Goal: Task Accomplishment & Management: Use online tool/utility

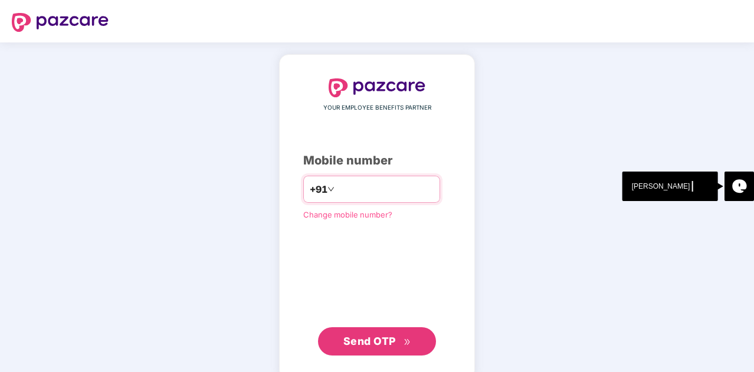
click at [340, 195] on input "number" at bounding box center [385, 189] width 97 height 19
type input "**********"
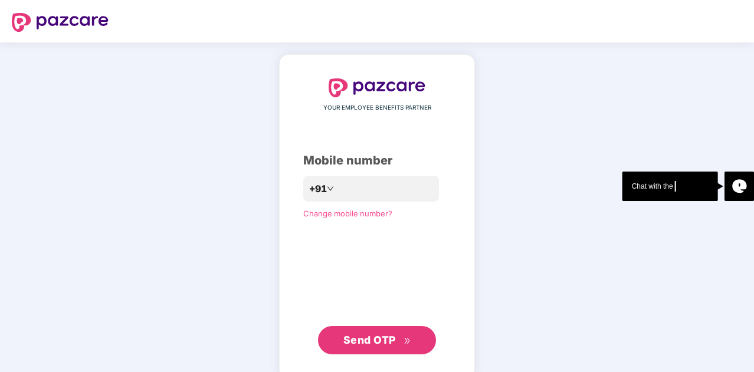
click at [367, 339] on span "Send OTP" at bounding box center [369, 340] width 52 height 12
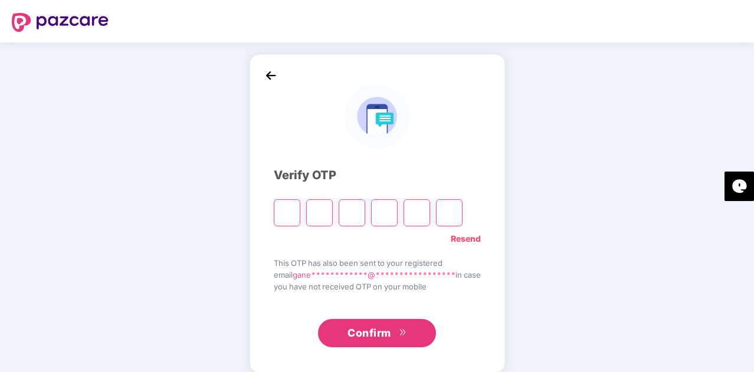
type input "*"
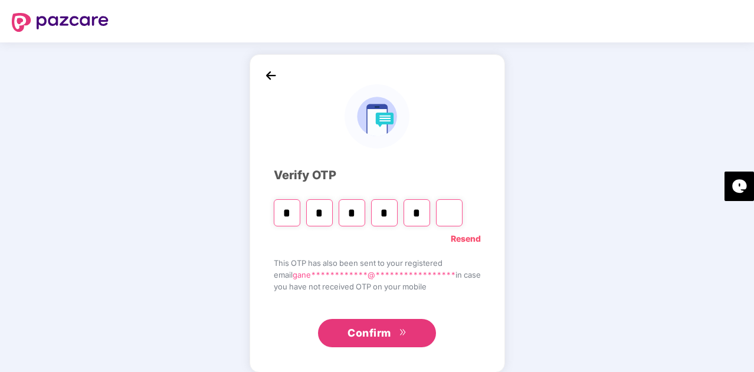
type input "*"
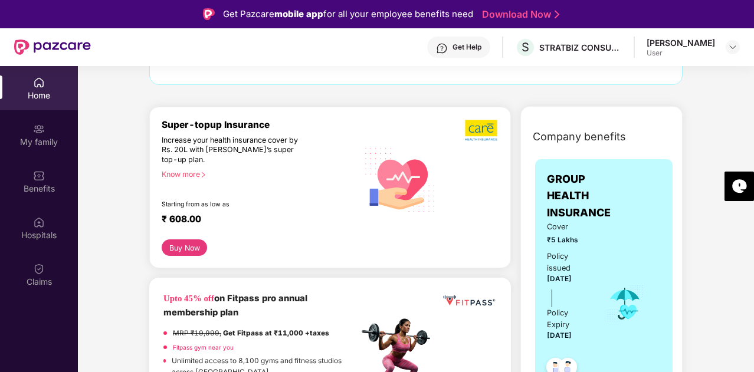
scroll to position [136, 0]
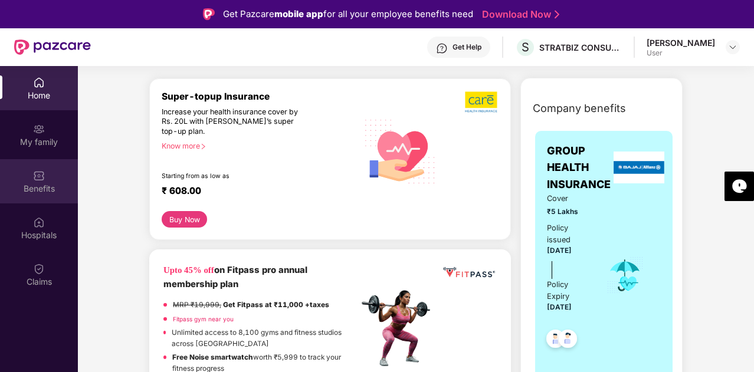
click at [46, 166] on div "Benefits" at bounding box center [39, 181] width 78 height 44
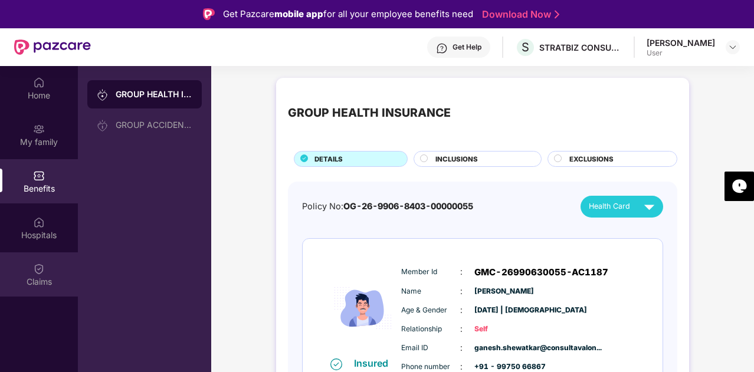
click at [34, 258] on div "Claims" at bounding box center [39, 274] width 78 height 44
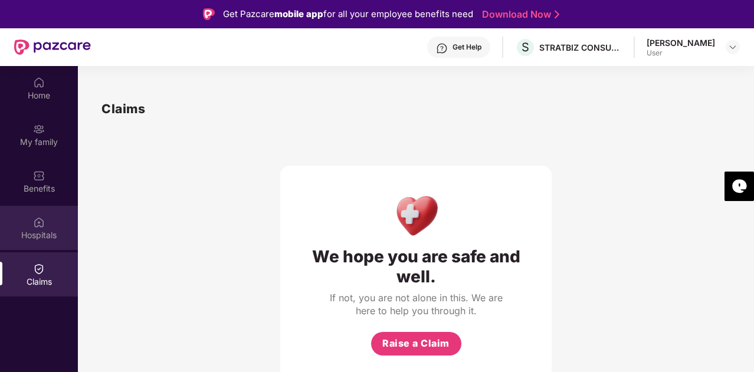
click at [38, 236] on div "Hospitals" at bounding box center [39, 235] width 78 height 12
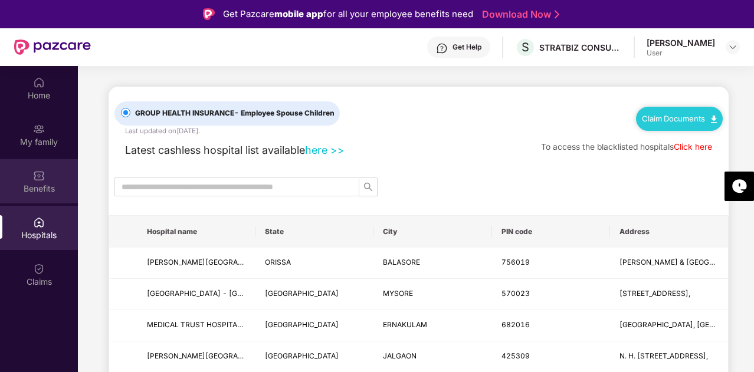
click at [43, 185] on div "Benefits" at bounding box center [39, 189] width 78 height 12
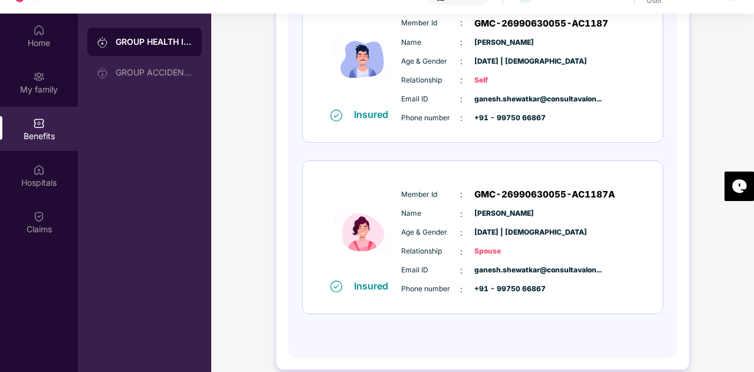
scroll to position [57, 0]
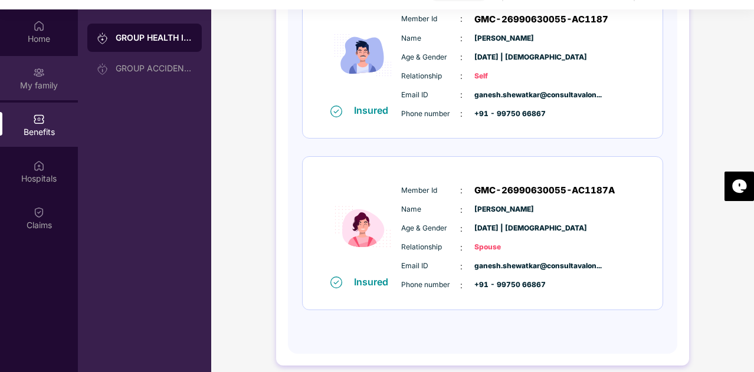
click at [48, 88] on div "My family" at bounding box center [39, 86] width 78 height 12
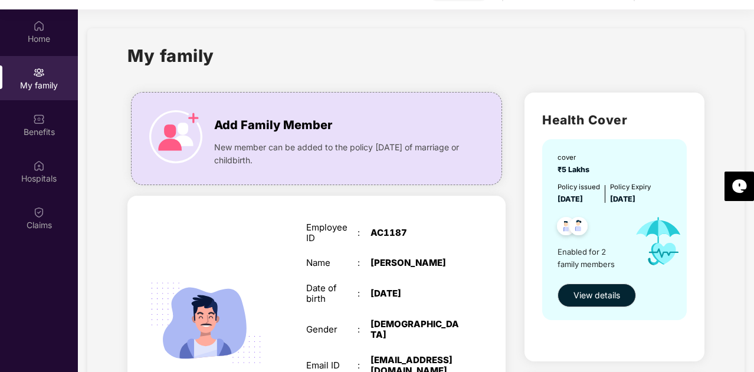
click at [44, 55] on div "Home My family Benefits Hospitals Claims" at bounding box center [39, 125] width 78 height 233
click at [38, 34] on div "Home" at bounding box center [39, 39] width 78 height 12
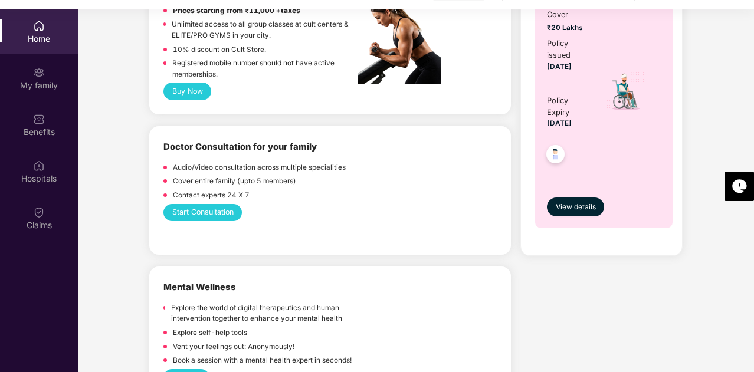
scroll to position [557, 0]
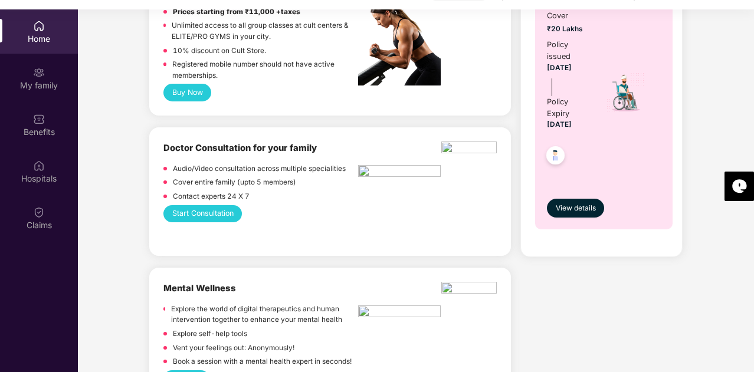
click at [193, 205] on button "Start Consultation" at bounding box center [202, 213] width 78 height 17
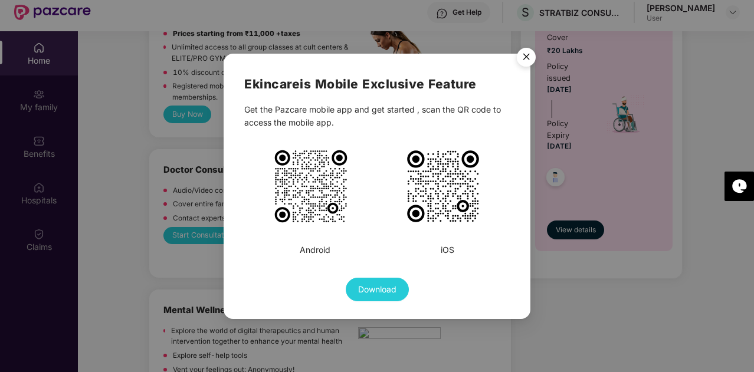
scroll to position [34, 0]
